Goal: Task Accomplishment & Management: Manage account settings

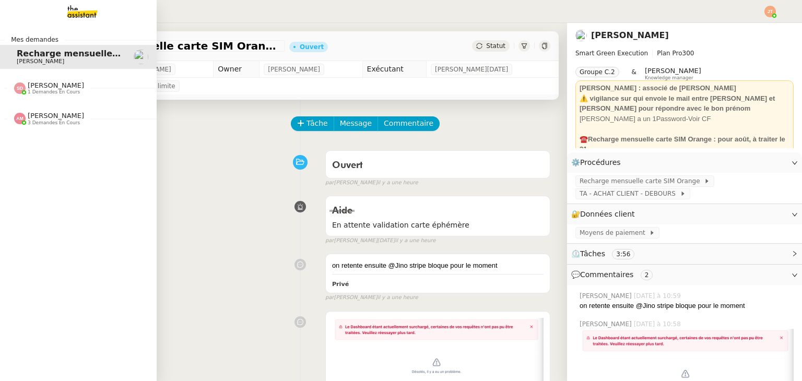
click at [44, 125] on span "3 demandes en cours" at bounding box center [54, 123] width 52 height 6
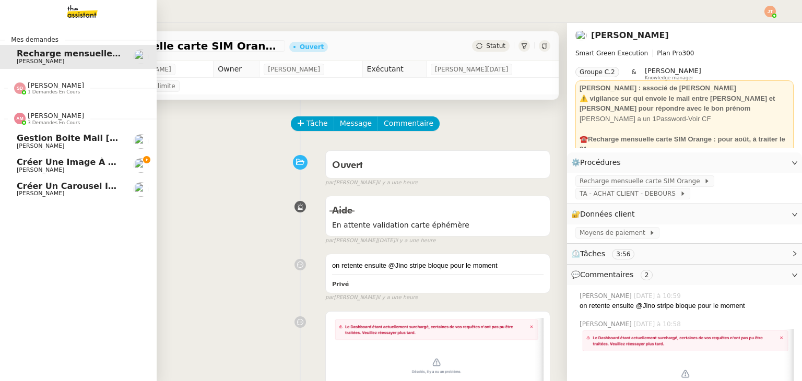
click at [81, 161] on span "Créer une image à partir des pièces jointes" at bounding box center [120, 162] width 207 height 10
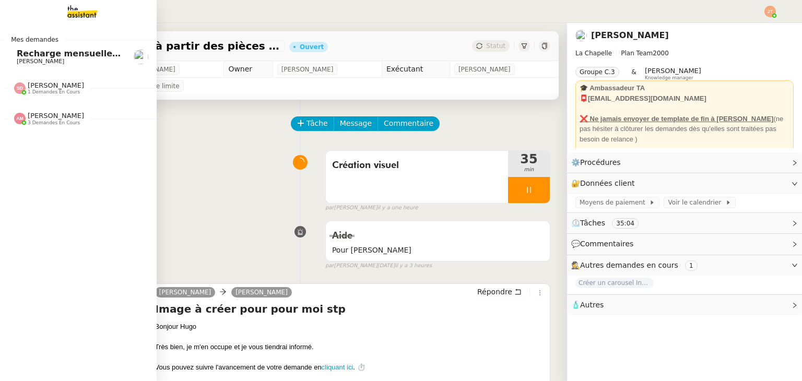
click at [76, 122] on nz-divider "[PERSON_NAME] 3 demandes en cours" at bounding box center [82, 119] width 157 height 14
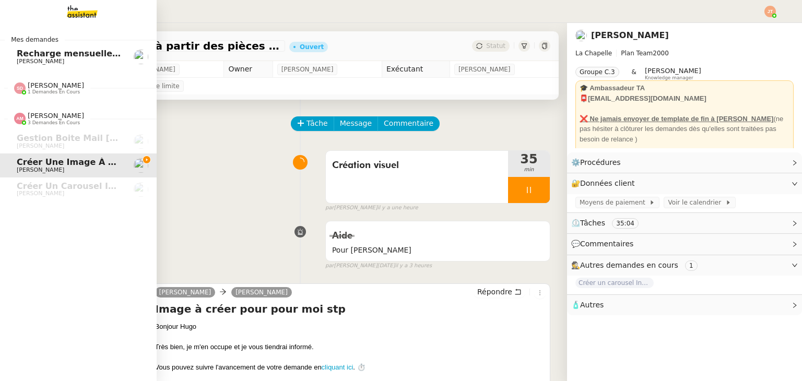
click at [65, 89] on span "1 demandes en cours" at bounding box center [54, 92] width 52 height 6
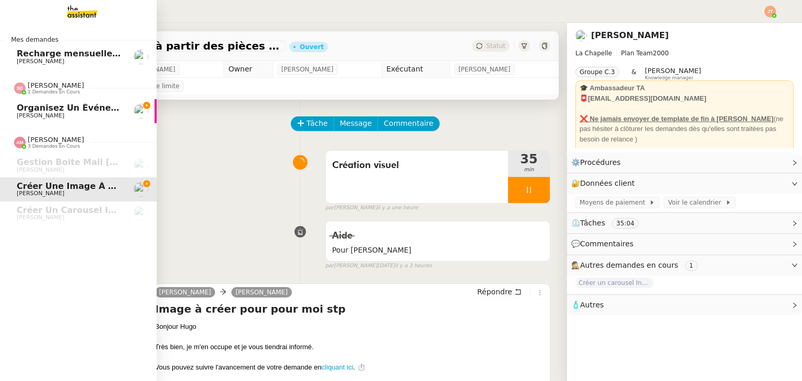
click at [67, 118] on span "[PERSON_NAME]" at bounding box center [69, 116] width 105 height 6
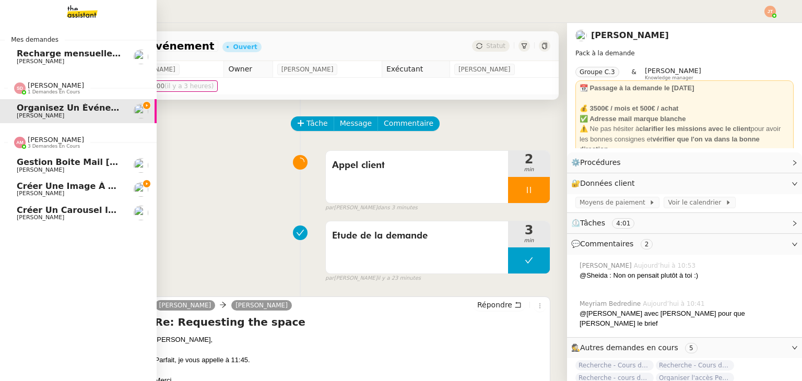
click at [67, 138] on div "[PERSON_NAME] 3 demandes en cours" at bounding box center [56, 143] width 56 height 14
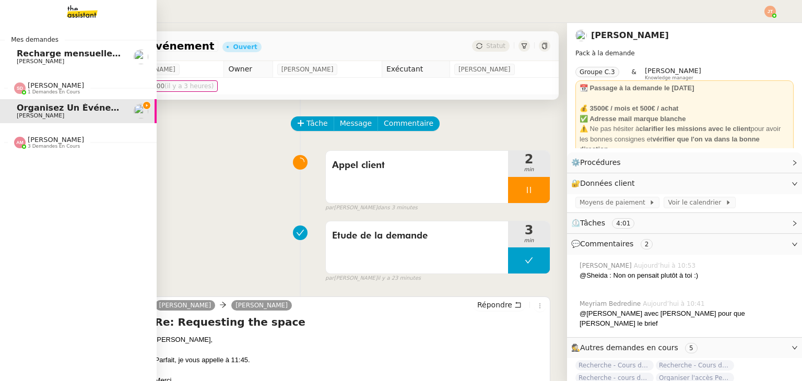
click at [67, 100] on link "Organisez un événement [PERSON_NAME]" at bounding box center [78, 111] width 157 height 24
click at [66, 92] on span "1 demandes en cours" at bounding box center [54, 92] width 52 height 6
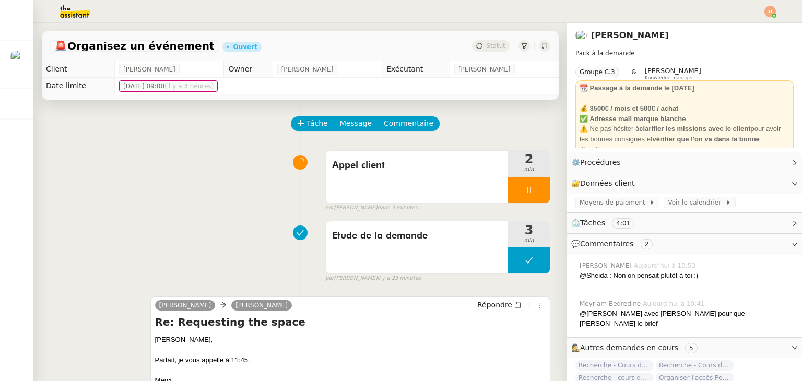
click at [241, 171] on div "Appel client 2 min false par [PERSON_NAME] dans 3 minutes" at bounding box center [300, 179] width 500 height 67
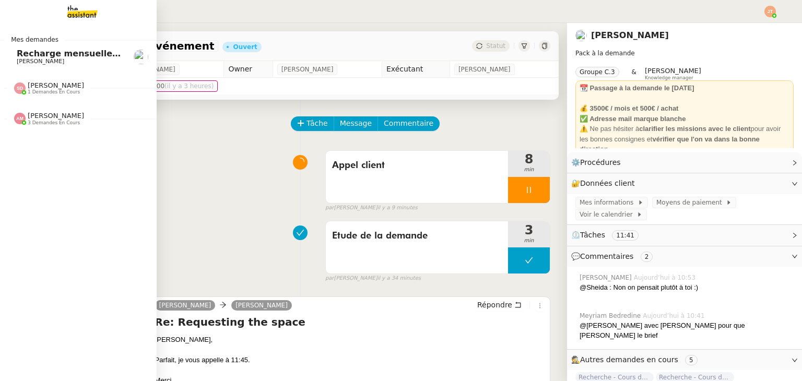
click at [77, 54] on span "Recharge mensuelle carte SIM Orange - septembre 2025" at bounding box center [150, 54] width 267 height 10
